Goal: Navigation & Orientation: Find specific page/section

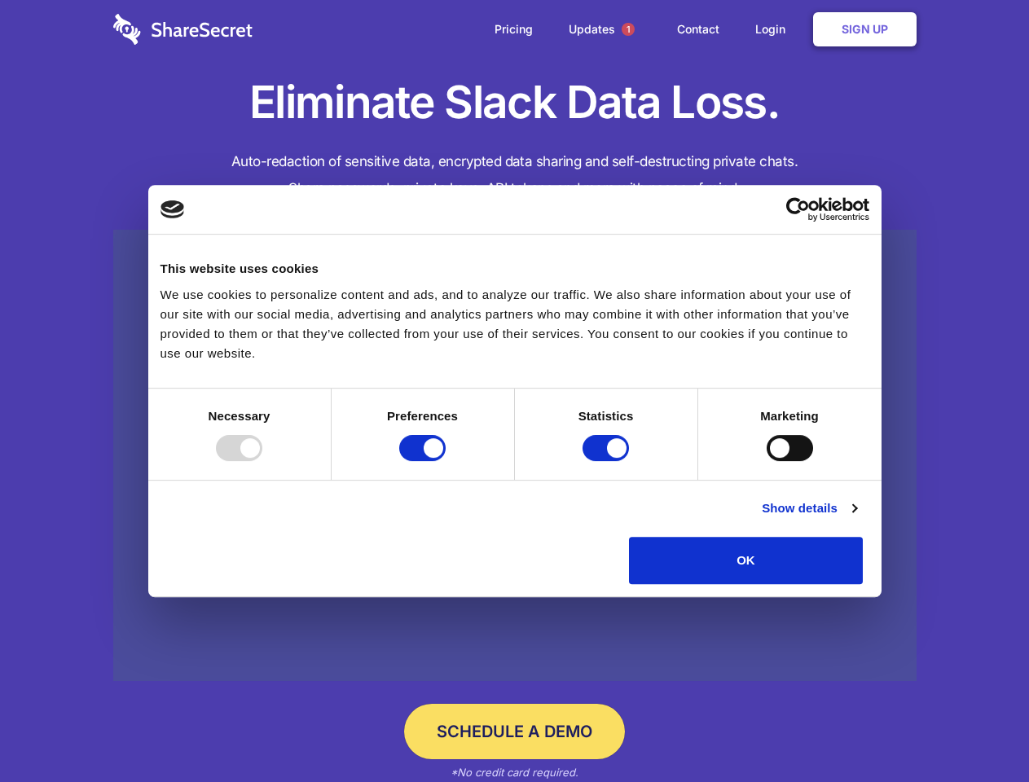
click at [262, 461] on div at bounding box center [239, 448] width 46 height 26
click at [446, 461] on input "Preferences" at bounding box center [422, 448] width 46 height 26
checkbox input "false"
click at [608, 461] on input "Statistics" at bounding box center [606, 448] width 46 height 26
checkbox input "false"
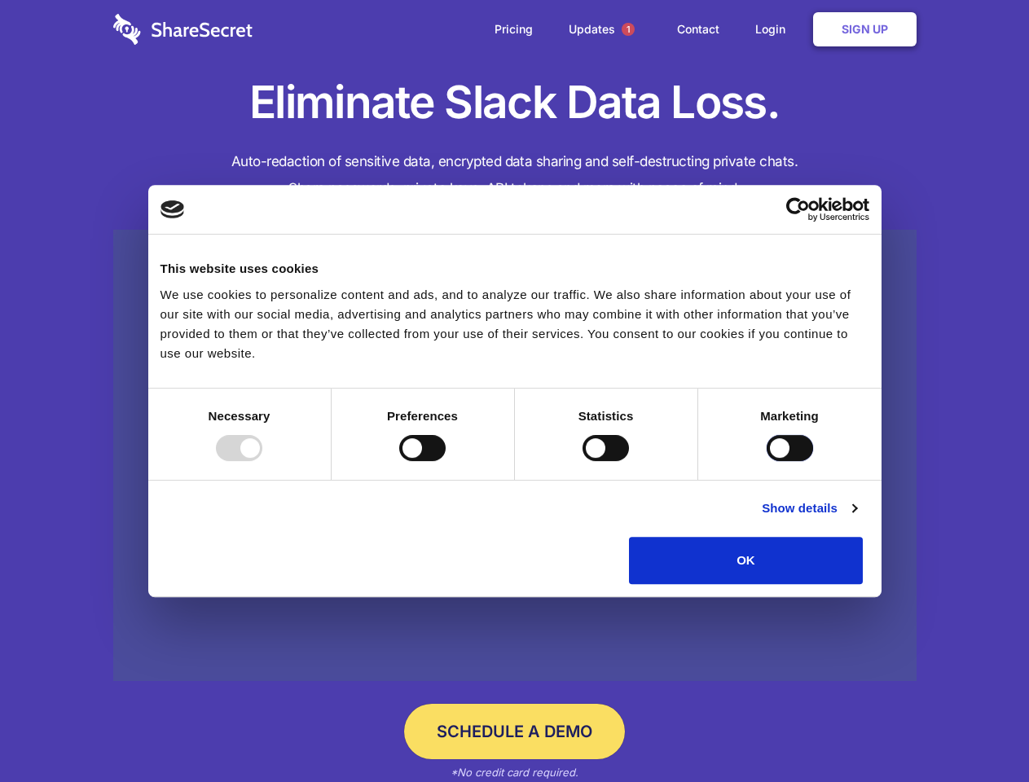
click at [767, 461] on input "Marketing" at bounding box center [790, 448] width 46 height 26
checkbox input "true"
click at [856, 518] on link "Show details" at bounding box center [809, 509] width 95 height 20
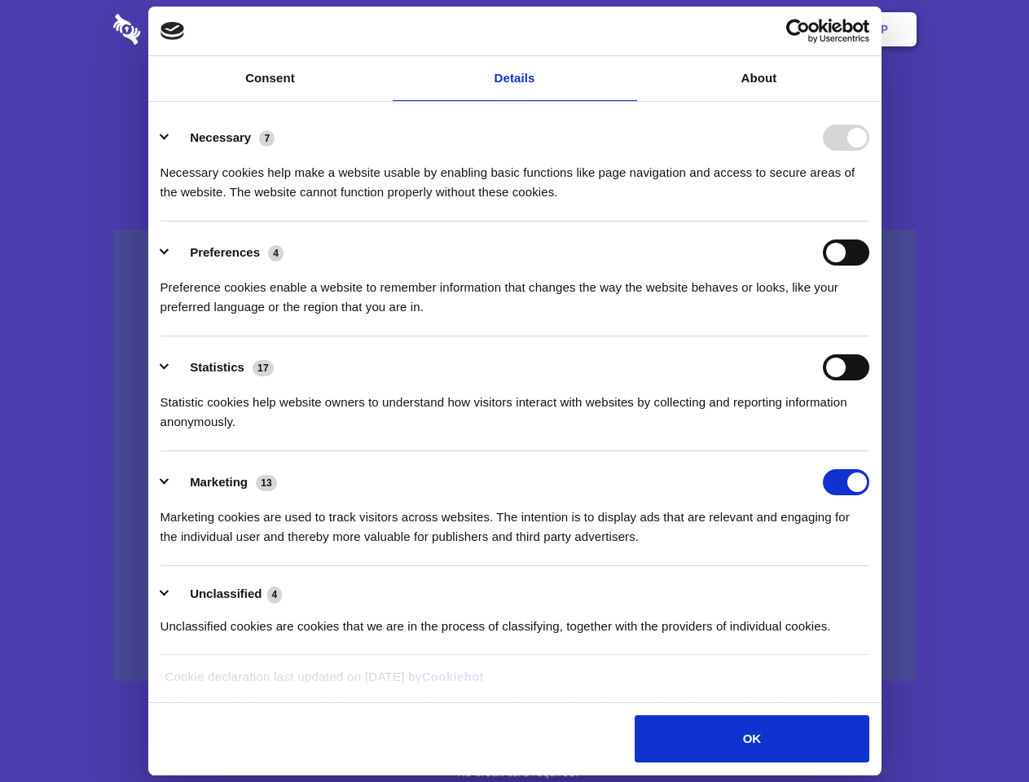
click at [869, 222] on li "Necessary 7 Necessary cookies help make a website usable by enabling basic func…" at bounding box center [515, 164] width 709 height 115
click at [627, 29] on span "1" at bounding box center [628, 29] width 13 height 13
